Goal: Information Seeking & Learning: Find specific fact

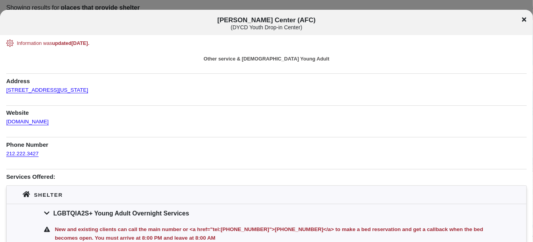
click at [526, 20] on icon at bounding box center [524, 19] width 4 height 4
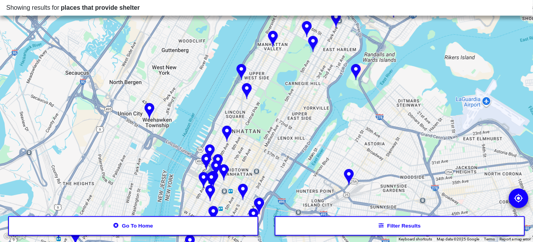
click at [124, 230] on button "Go to home" at bounding box center [133, 225] width 251 height 19
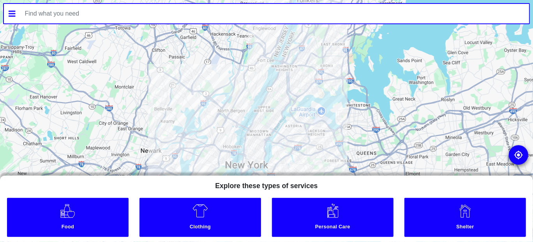
click at [45, 14] on input "text" at bounding box center [274, 13] width 509 height 19
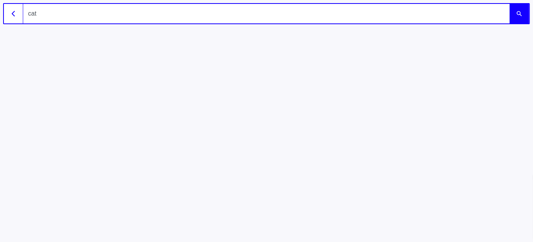
type input "cat"
click at [517, 19] on button "submit" at bounding box center [519, 13] width 19 height 19
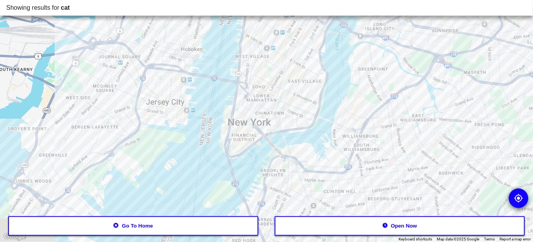
drag, startPoint x: 244, startPoint y: 187, endPoint x: 247, endPoint y: 114, distance: 72.5
click at [247, 114] on div at bounding box center [266, 121] width 533 height 242
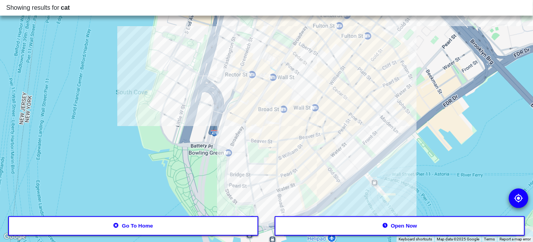
click at [374, 136] on div at bounding box center [266, 121] width 533 height 242
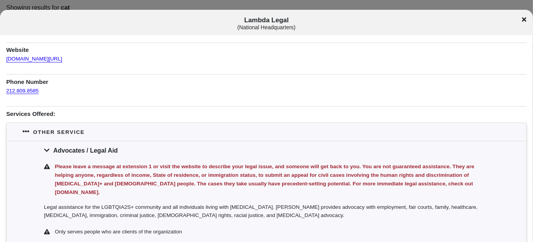
scroll to position [103, 0]
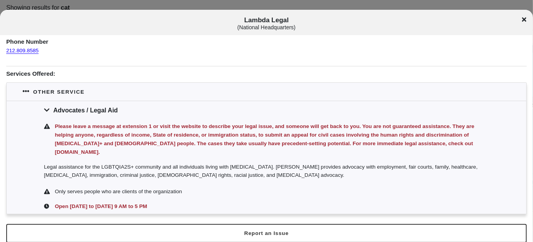
click at [525, 23] on div "Lambda Legal ( National Headquarters )" at bounding box center [266, 23] width 533 height 14
click at [524, 16] on icon at bounding box center [524, 19] width 4 height 6
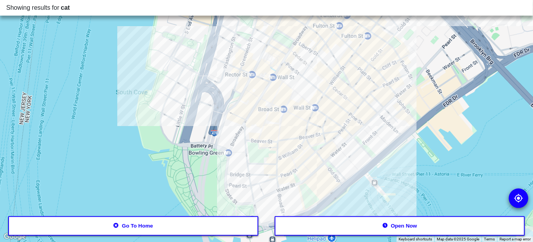
click at [122, 227] on button "Go to home" at bounding box center [133, 225] width 251 height 19
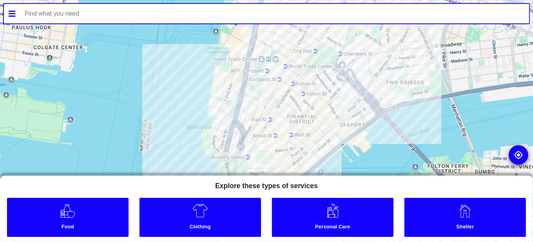
click at [81, 15] on input "text" at bounding box center [274, 13] width 509 height 19
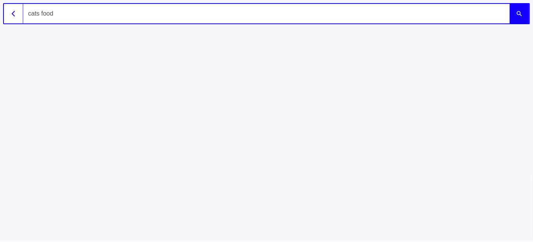
type input "cats food"
click at [512, 11] on button "submit" at bounding box center [519, 13] width 19 height 19
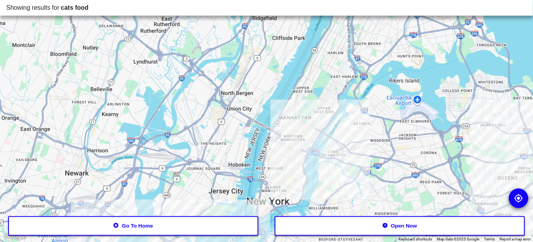
drag, startPoint x: 344, startPoint y: 80, endPoint x: 289, endPoint y: 181, distance: 114.7
click at [289, 181] on div at bounding box center [266, 121] width 533 height 242
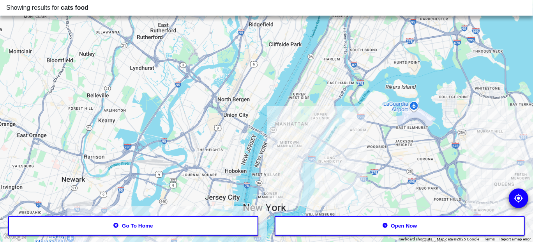
click at [275, 160] on div at bounding box center [266, 121] width 533 height 242
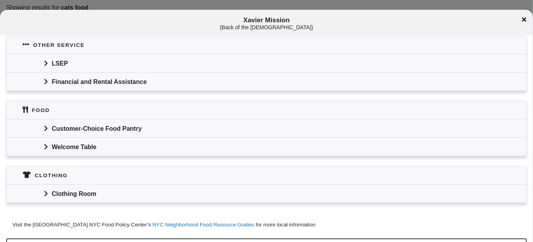
scroll to position [202, 0]
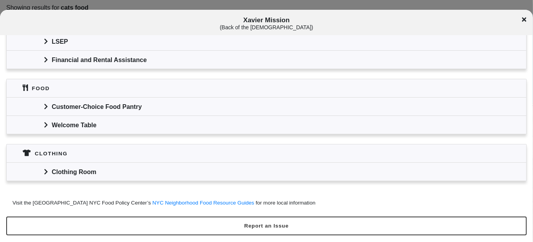
click at [85, 127] on div "Welcome Table" at bounding box center [267, 124] width 520 height 18
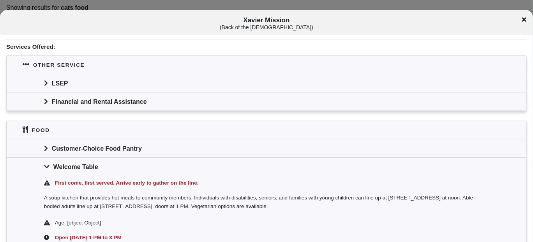
scroll to position [124, 0]
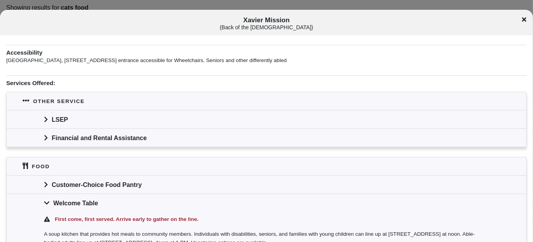
click at [69, 122] on div "LSEP" at bounding box center [267, 119] width 520 height 18
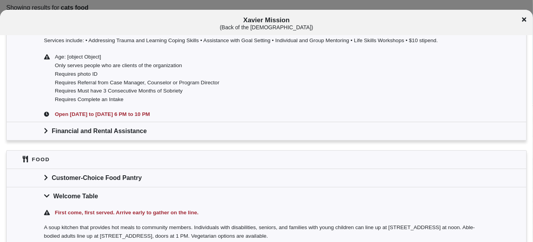
scroll to position [272, 0]
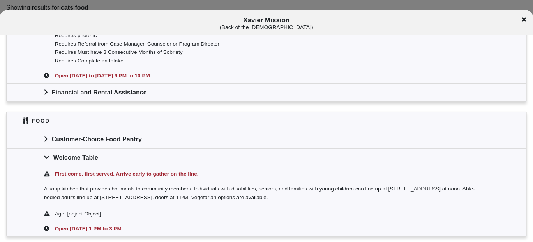
click at [84, 138] on div "Customer-Choice Food Pantry" at bounding box center [267, 139] width 520 height 18
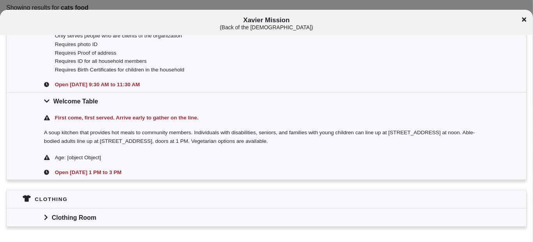
scroll to position [503, 0]
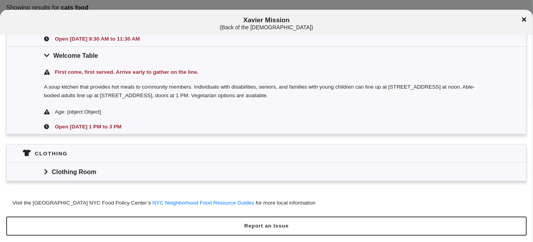
click at [81, 166] on div "Clothing Room" at bounding box center [267, 171] width 520 height 18
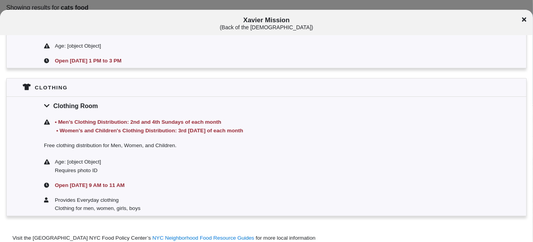
scroll to position [581, 0]
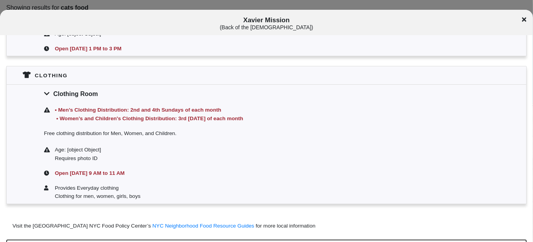
click at [524, 19] on icon at bounding box center [524, 19] width 4 height 4
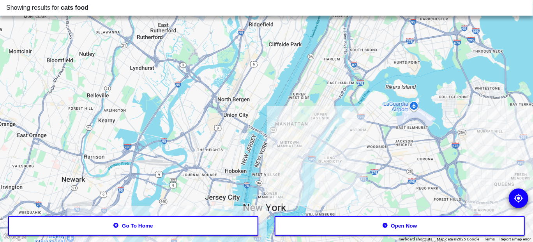
click at [281, 139] on div at bounding box center [266, 121] width 533 height 242
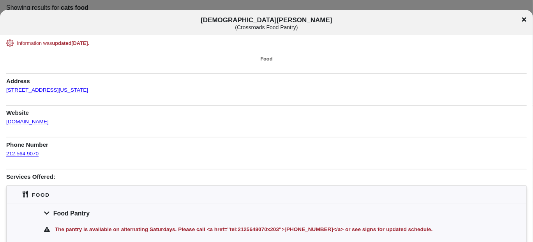
click at [522, 19] on div "[DEMOGRAPHIC_DATA][PERSON_NAME] ( Crossroads Food Pantry )" at bounding box center [266, 23] width 533 height 14
click at [522, 19] on icon at bounding box center [524, 19] width 4 height 6
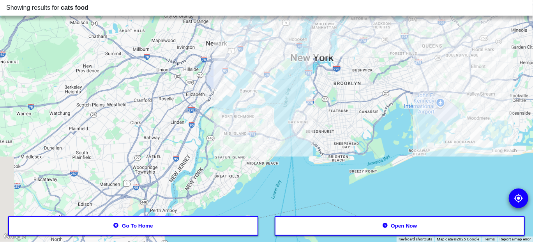
drag, startPoint x: 293, startPoint y: 74, endPoint x: 299, endPoint y: 49, distance: 26.4
click at [299, 49] on div at bounding box center [266, 121] width 533 height 242
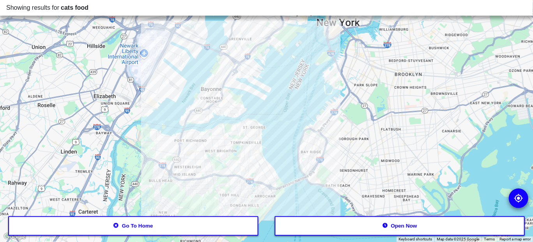
click at [253, 113] on div at bounding box center [266, 121] width 533 height 242
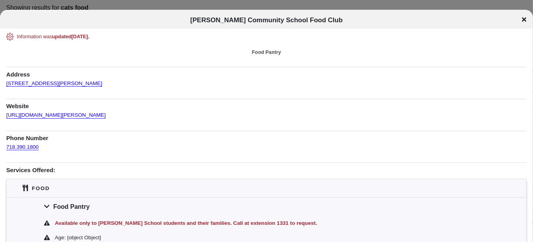
click at [527, 22] on div "[PERSON_NAME] Community School Food Club" at bounding box center [266, 20] width 533 height 8
click at [524, 20] on icon at bounding box center [524, 19] width 4 height 6
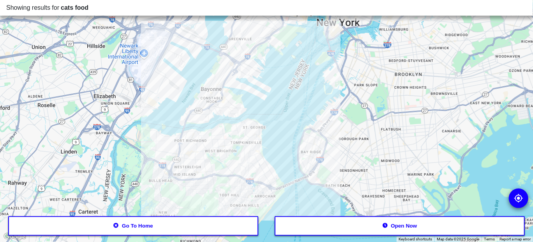
click at [98, 223] on button "Go to home" at bounding box center [133, 225] width 251 height 19
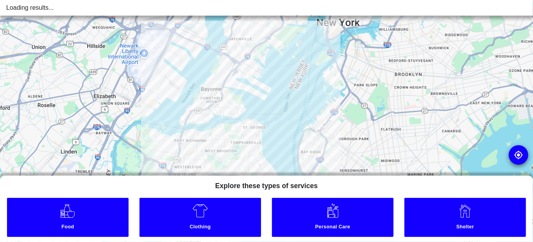
click at [50, 11] on div "Loading results..." at bounding box center [266, 7] width 521 height 9
click at [46, 5] on div "Loading results..." at bounding box center [266, 7] width 521 height 9
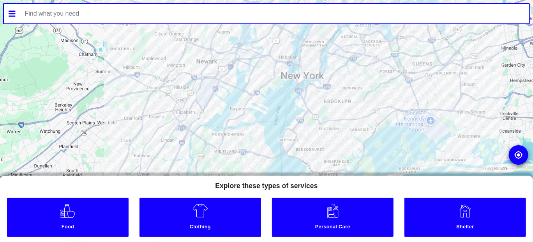
click at [48, 13] on input "text" at bounding box center [274, 13] width 509 height 19
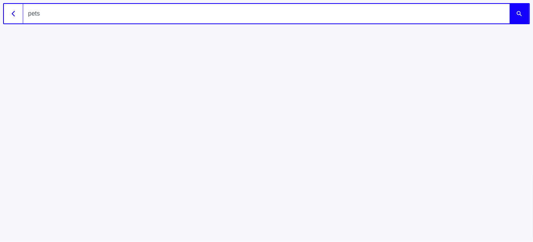
type input "pets"
click at [526, 15] on button "submit" at bounding box center [519, 13] width 19 height 19
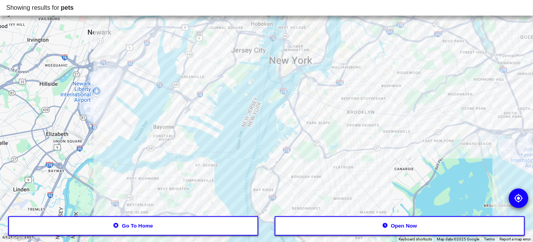
click at [286, 62] on div at bounding box center [266, 121] width 533 height 242
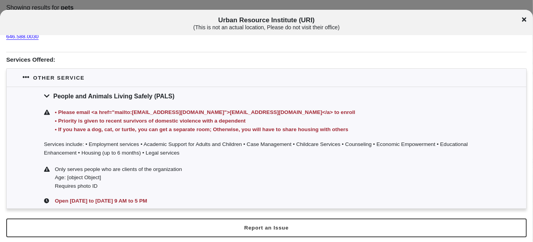
scroll to position [120, 0]
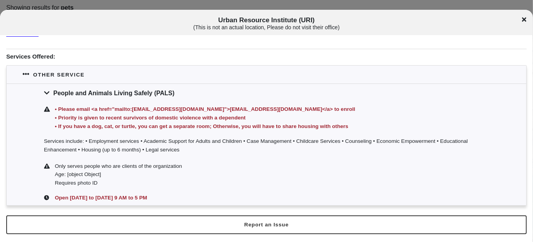
click at [526, 21] on icon at bounding box center [524, 19] width 4 height 6
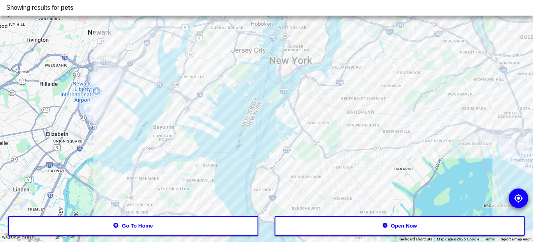
click at [283, 58] on div at bounding box center [266, 121] width 533 height 242
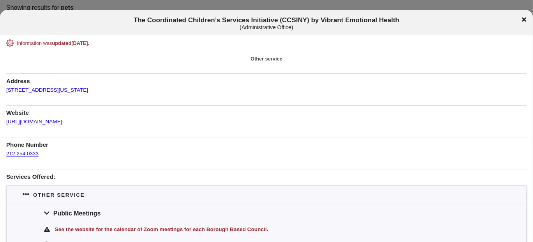
click at [528, 19] on div "The Coordinated Children’s Services Initiative (CCSINY) by Vibrant Emotional He…" at bounding box center [266, 23] width 533 height 14
click at [523, 20] on icon at bounding box center [524, 19] width 4 height 4
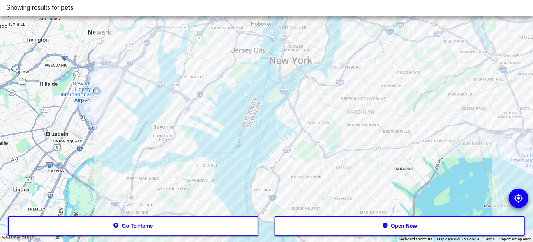
click at [287, 58] on div at bounding box center [266, 121] width 533 height 242
click at [287, 60] on div at bounding box center [266, 121] width 533 height 242
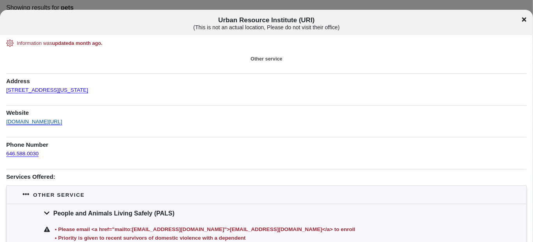
click at [32, 119] on link "[DOMAIN_NAME][URL]" at bounding box center [34, 119] width 56 height 11
click at [524, 17] on icon at bounding box center [524, 19] width 4 height 6
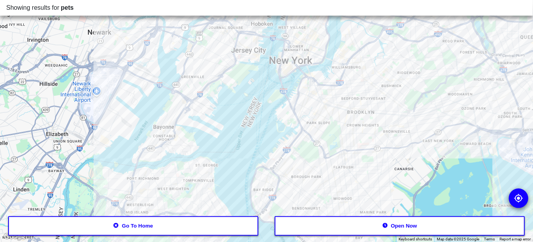
drag, startPoint x: 280, startPoint y: 64, endPoint x: 208, endPoint y: 149, distance: 111.4
click at [208, 149] on div at bounding box center [266, 121] width 533 height 242
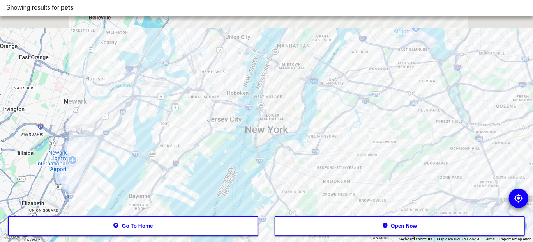
drag, startPoint x: 308, startPoint y: 92, endPoint x: 274, endPoint y: 176, distance: 90.7
click at [274, 177] on div at bounding box center [266, 121] width 533 height 242
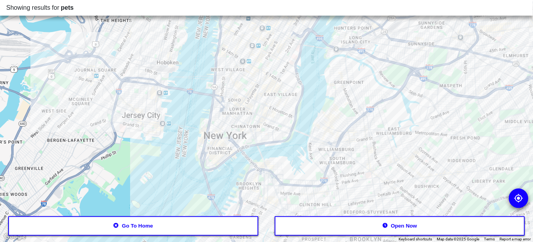
click at [235, 105] on div at bounding box center [266, 121] width 533 height 242
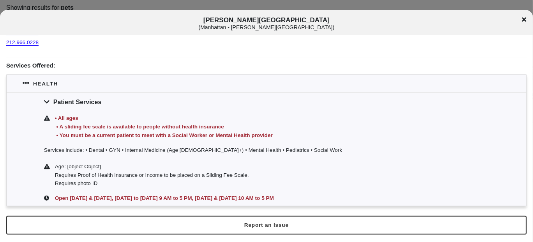
scroll to position [158, 0]
click at [523, 21] on icon at bounding box center [524, 19] width 4 height 6
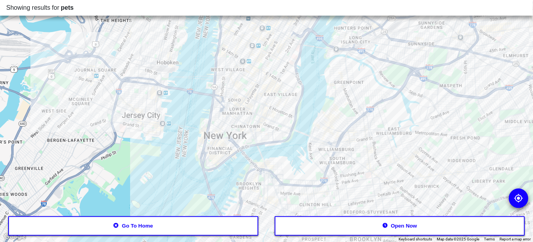
click at [244, 51] on div at bounding box center [266, 121] width 533 height 242
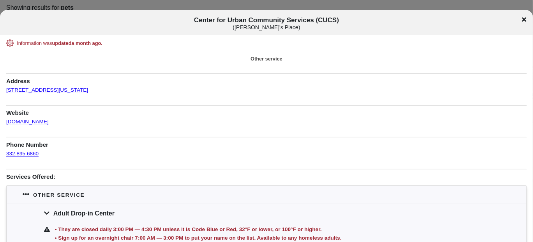
scroll to position [97, 0]
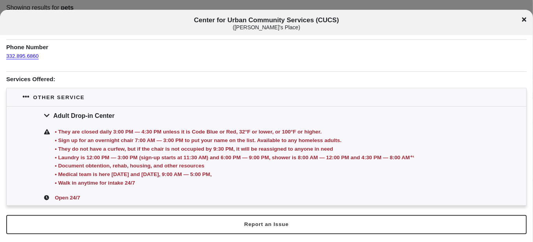
click at [525, 18] on icon at bounding box center [524, 19] width 4 height 6
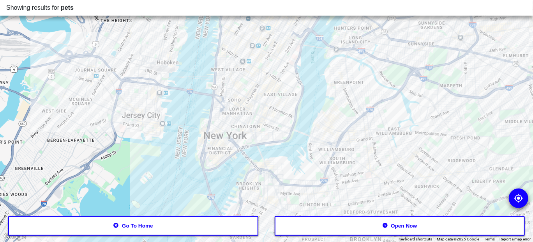
click at [266, 118] on div at bounding box center [266, 121] width 533 height 242
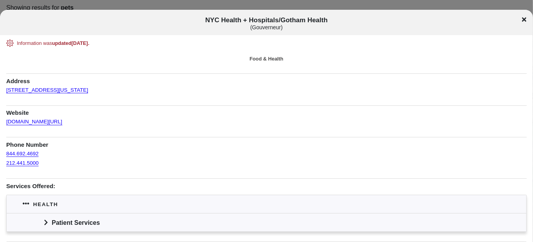
click at [524, 20] on icon at bounding box center [524, 19] width 4 height 6
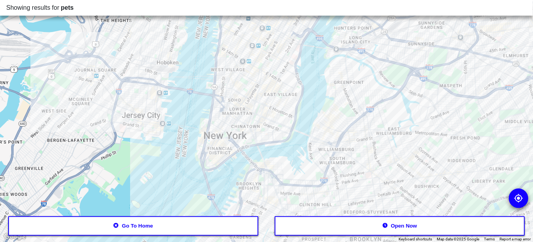
click at [277, 41] on div at bounding box center [266, 121] width 533 height 242
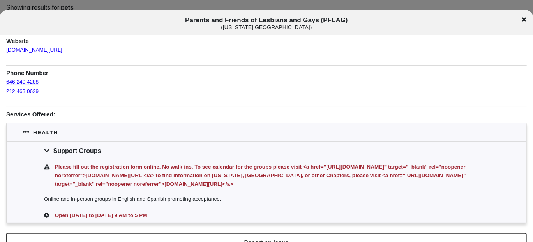
scroll to position [78, 0]
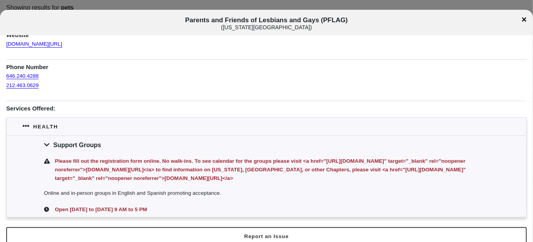
click at [524, 19] on icon at bounding box center [524, 19] width 4 height 4
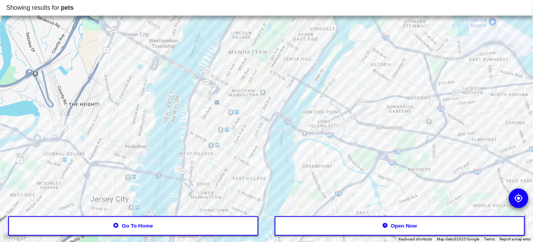
drag, startPoint x: 226, startPoint y: 71, endPoint x: 230, endPoint y: 147, distance: 75.7
click at [230, 147] on div at bounding box center [266, 121] width 533 height 242
click at [240, 63] on div at bounding box center [266, 121] width 533 height 242
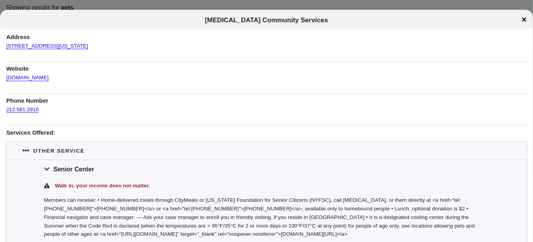
scroll to position [35, 0]
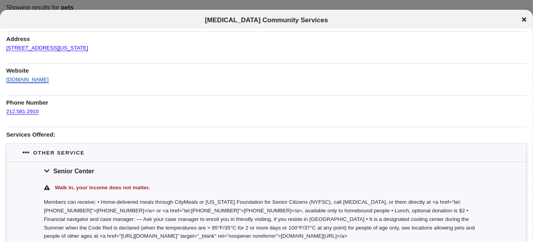
click at [22, 77] on link "[DOMAIN_NAME]" at bounding box center [27, 77] width 42 height 11
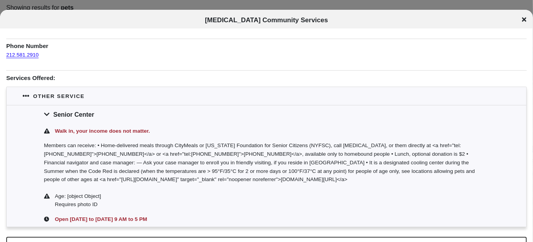
scroll to position [113, 0]
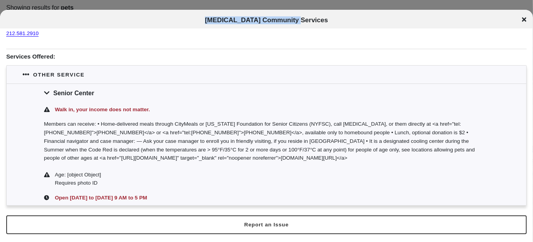
click at [522, 19] on div "[MEDICAL_DATA] Community Services" at bounding box center [266, 20] width 533 height 8
drag, startPoint x: 522, startPoint y: 19, endPoint x: 201, endPoint y: 34, distance: 321.4
click at [201, 34] on div "212.581.2910" at bounding box center [266, 32] width 521 height 9
click at [520, 25] on div "[MEDICAL_DATA] Community Services" at bounding box center [266, 19] width 533 height 19
click at [520, 19] on div "[MEDICAL_DATA] Community Services" at bounding box center [266, 20] width 533 height 8
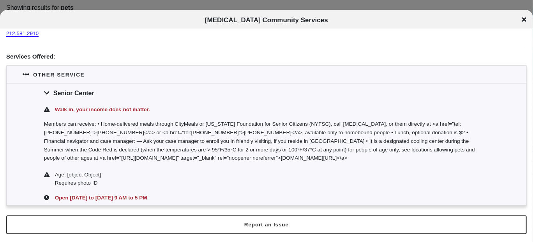
click at [521, 18] on div "[MEDICAL_DATA] Community Services" at bounding box center [266, 20] width 533 height 8
click at [524, 23] on div "[MEDICAL_DATA] Community Services" at bounding box center [266, 20] width 533 height 8
click at [524, 22] on icon at bounding box center [524, 19] width 4 height 6
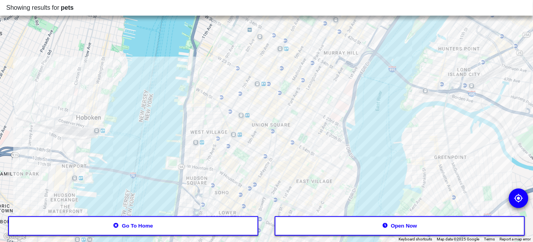
click at [303, 55] on div at bounding box center [266, 121] width 533 height 242
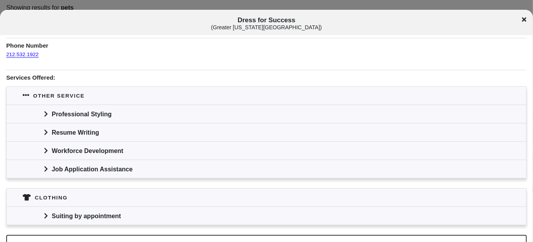
scroll to position [118, 0]
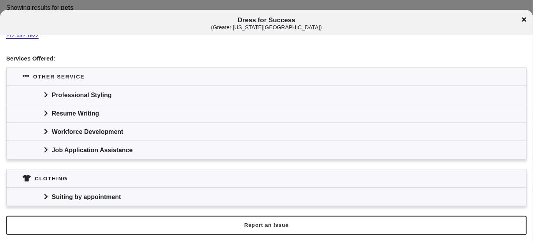
click at [525, 22] on icon at bounding box center [524, 19] width 4 height 6
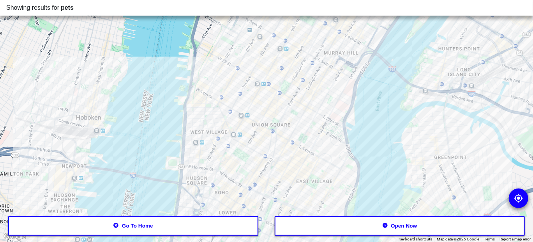
drag, startPoint x: 302, startPoint y: 86, endPoint x: 298, endPoint y: 83, distance: 5.3
click at [298, 83] on div at bounding box center [266, 121] width 533 height 242
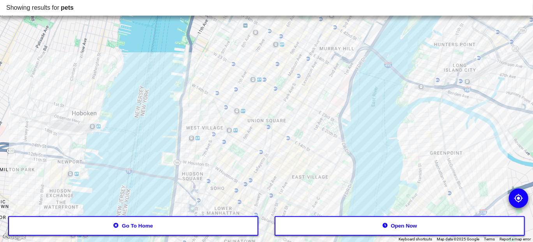
click at [297, 81] on div at bounding box center [266, 121] width 533 height 242
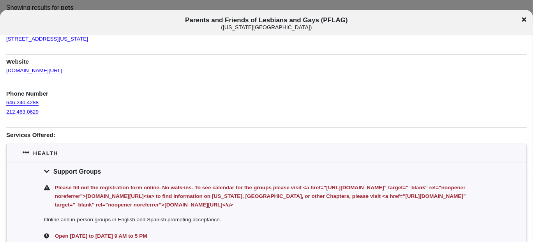
scroll to position [39, 0]
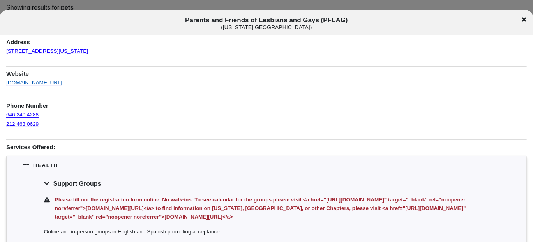
click at [33, 83] on link "[DOMAIN_NAME][URL]" at bounding box center [34, 80] width 56 height 11
drag, startPoint x: 527, startPoint y: 22, endPoint x: 505, endPoint y: 22, distance: 21.4
click at [527, 22] on div "Parents and Friends of Lesbians and Gays (PFLAG) ( [US_STATE][GEOGRAPHIC_DATA] )" at bounding box center [266, 23] width 533 height 14
click at [522, 18] on icon at bounding box center [524, 19] width 4 height 4
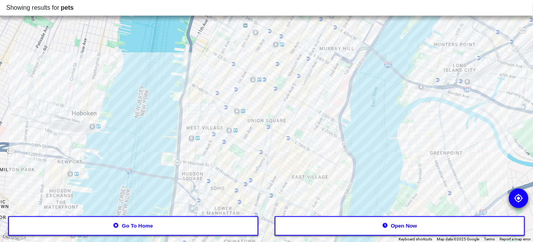
click at [256, 148] on div at bounding box center [266, 121] width 533 height 242
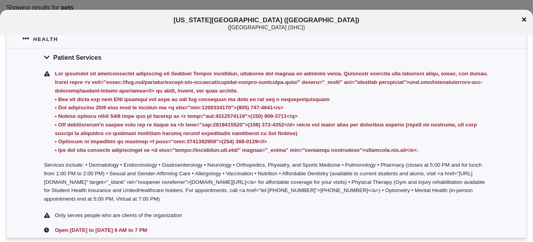
scroll to position [188, 0]
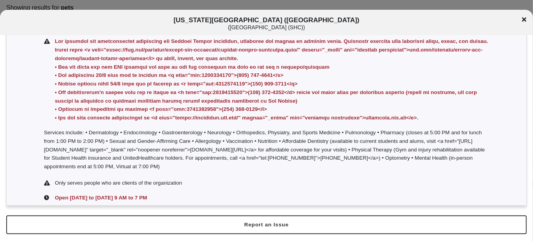
click at [523, 21] on icon at bounding box center [524, 19] width 4 height 4
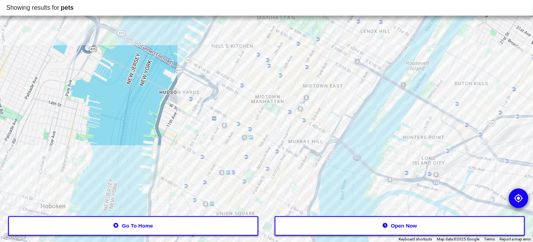
drag, startPoint x: 270, startPoint y: 45, endPoint x: 238, endPoint y: 143, distance: 102.3
click at [238, 143] on div at bounding box center [266, 121] width 533 height 242
click at [329, 63] on div at bounding box center [266, 121] width 533 height 242
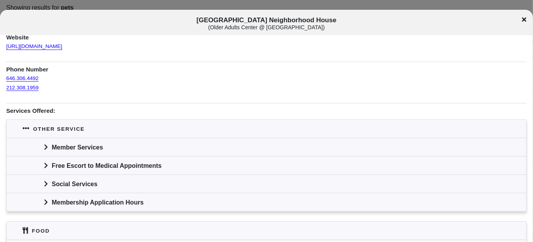
scroll to position [78, 0]
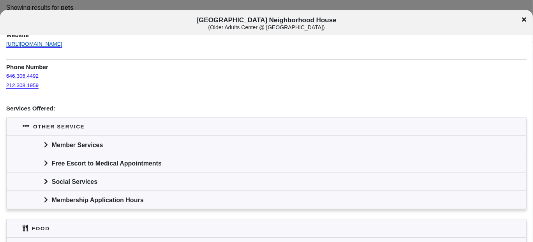
click at [62, 43] on link "[URL][DOMAIN_NAME]" at bounding box center [34, 41] width 56 height 11
click at [44, 135] on div "Member Services" at bounding box center [267, 144] width 520 height 18
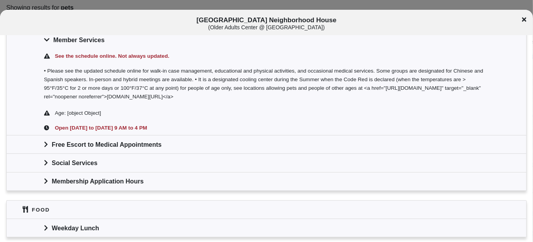
scroll to position [195, 0]
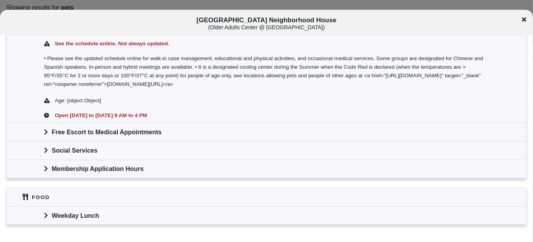
click at [77, 131] on div "Free Escort to Medical Appointments" at bounding box center [267, 131] width 520 height 18
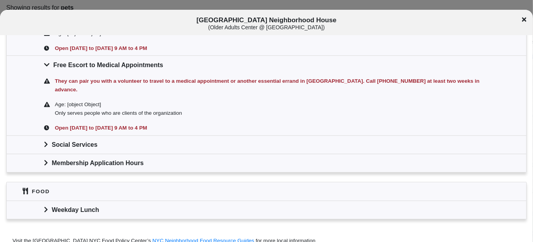
scroll to position [272, 0]
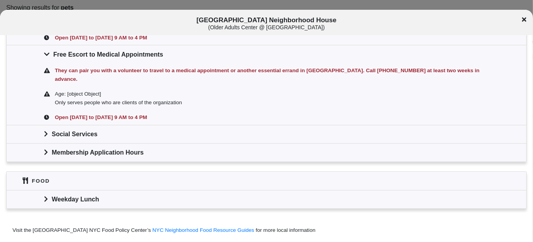
click at [76, 131] on div "Social Services" at bounding box center [267, 134] width 520 height 18
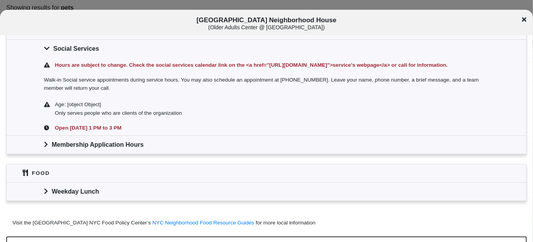
scroll to position [369, 0]
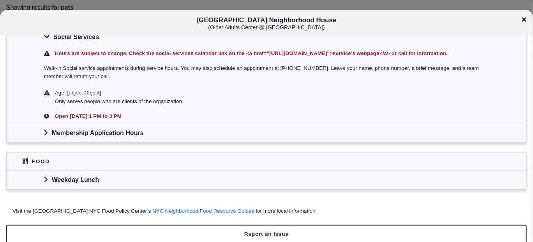
click at [82, 170] on div "Weekday Lunch" at bounding box center [267, 179] width 520 height 18
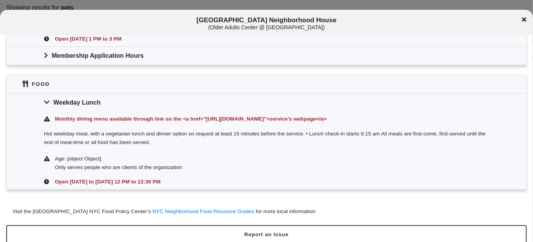
scroll to position [447, 0]
click at [522, 20] on div "[GEOGRAPHIC_DATA] ( [GEOGRAPHIC_DATA] @ [GEOGRAPHIC_DATA] )" at bounding box center [266, 23] width 533 height 14
click at [525, 20] on icon at bounding box center [524, 19] width 4 height 4
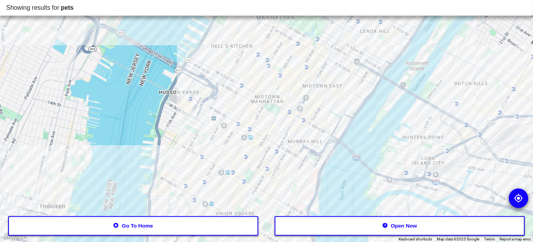
click at [224, 97] on div at bounding box center [266, 121] width 533 height 242
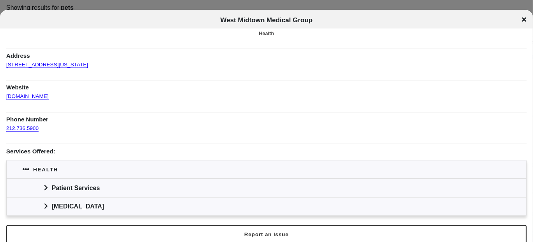
scroll to position [28, 0]
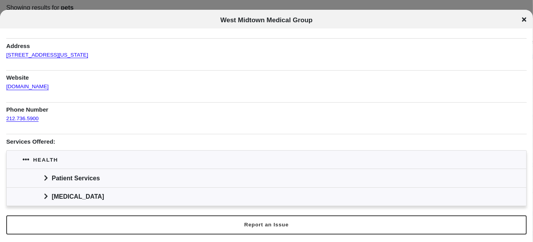
click at [107, 171] on div "Patient Services" at bounding box center [267, 177] width 520 height 18
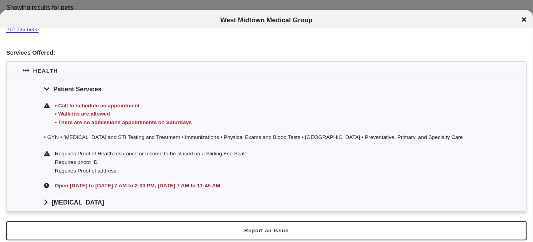
scroll to position [123, 0]
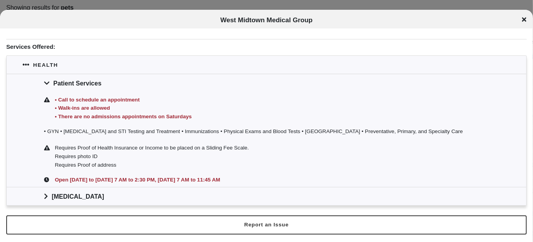
click at [524, 21] on icon at bounding box center [524, 19] width 4 height 6
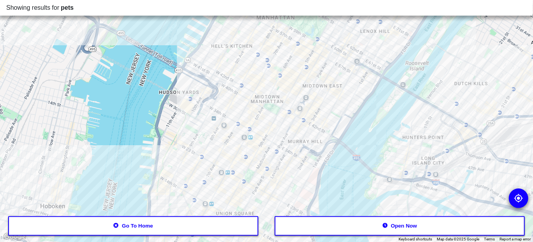
click at [219, 139] on div at bounding box center [266, 121] width 533 height 242
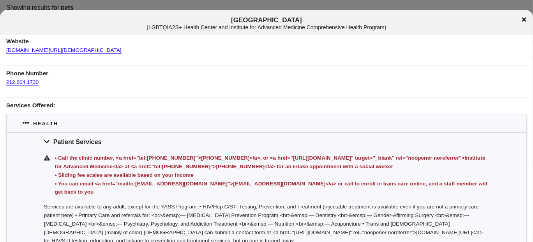
scroll to position [117, 0]
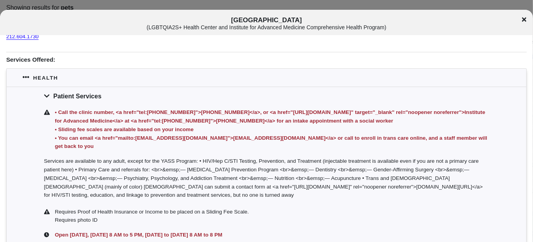
click at [521, 19] on div "[GEOGRAPHIC_DATA] ( LGBTQIA2S+ Health Center and Institute for Advanced Medicin…" at bounding box center [266, 23] width 533 height 14
click at [527, 22] on div "[GEOGRAPHIC_DATA] ( LGBTQIA2S+ Health Center and Institute for Advanced Medicin…" at bounding box center [266, 23] width 533 height 14
click at [524, 18] on icon at bounding box center [524, 19] width 4 height 6
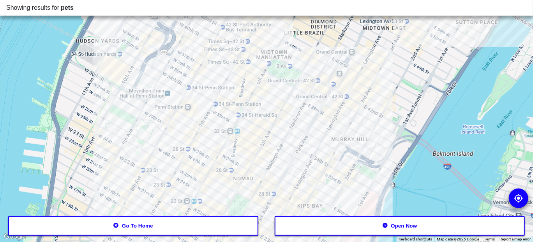
click at [180, 90] on div at bounding box center [266, 121] width 533 height 242
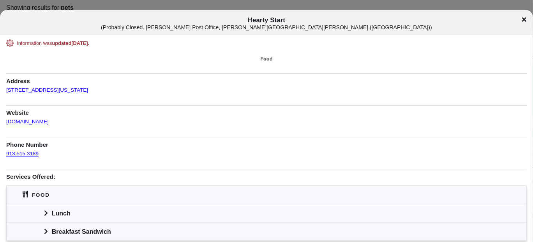
scroll to position [35, 0]
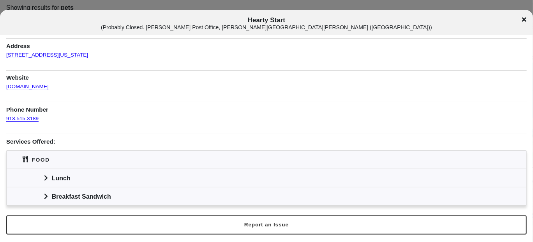
click at [70, 171] on div "Lunch" at bounding box center [267, 177] width 520 height 18
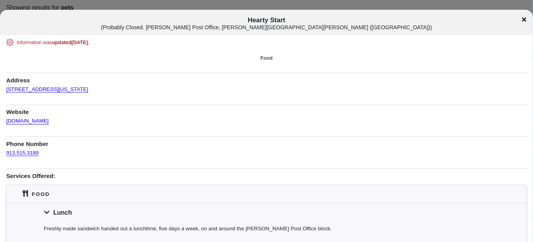
scroll to position [0, 0]
click at [526, 19] on icon at bounding box center [524, 19] width 4 height 6
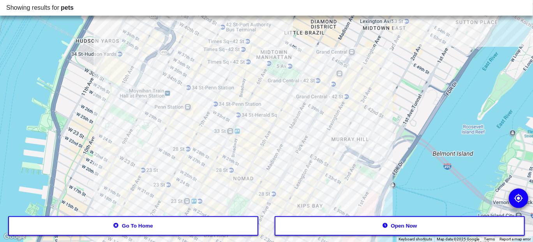
click at [274, 74] on div at bounding box center [266, 121] width 533 height 242
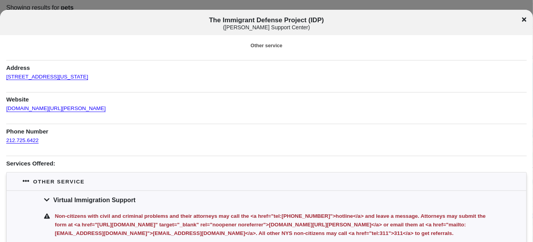
scroll to position [11, 0]
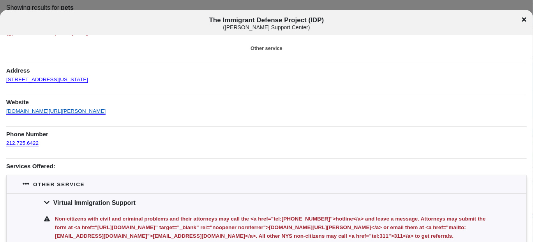
click at [98, 114] on link "[DOMAIN_NAME][URL][PERSON_NAME]" at bounding box center [55, 108] width 99 height 11
click at [528, 18] on div "The Immigrant Defense Project (IDP) ( [PERSON_NAME] Support Center )" at bounding box center [266, 23] width 533 height 14
click at [523, 19] on icon at bounding box center [524, 19] width 4 height 4
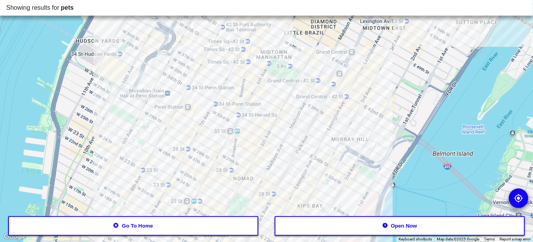
click at [367, 88] on div at bounding box center [266, 121] width 533 height 242
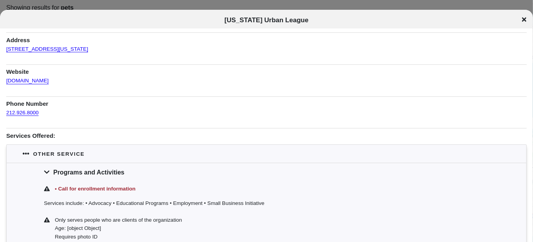
scroll to position [78, 0]
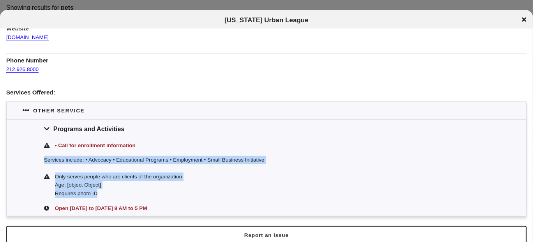
drag, startPoint x: 81, startPoint y: 150, endPoint x: 277, endPoint y: 189, distance: 199.3
click at [277, 189] on div "• Call for enrollment information Services include: • Advocacy • Educational Pr…" at bounding box center [267, 177] width 520 height 78
click at [182, 189] on div "Requires photo ID" at bounding box center [272, 193] width 434 height 9
